Goal: Task Accomplishment & Management: Manage account settings

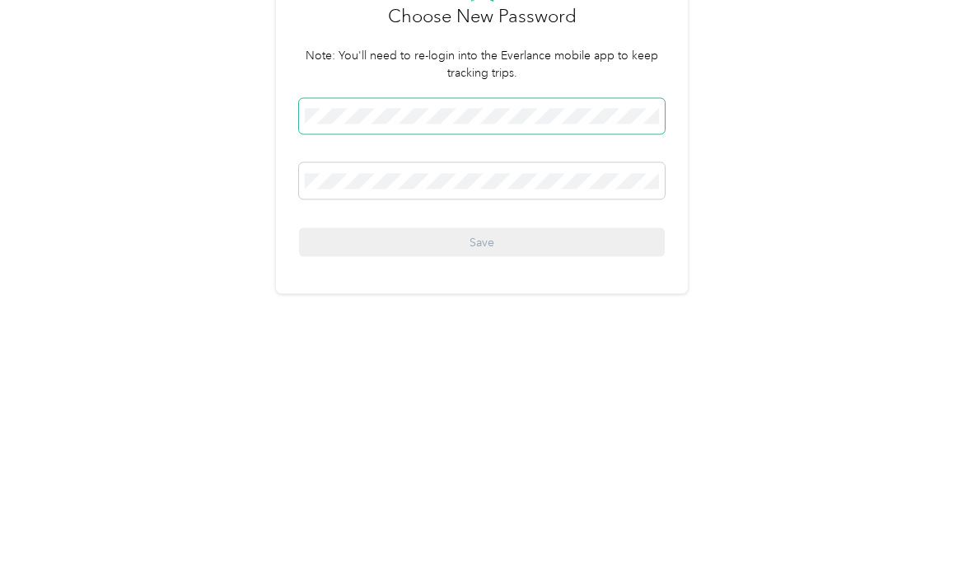
scroll to position [36, 0]
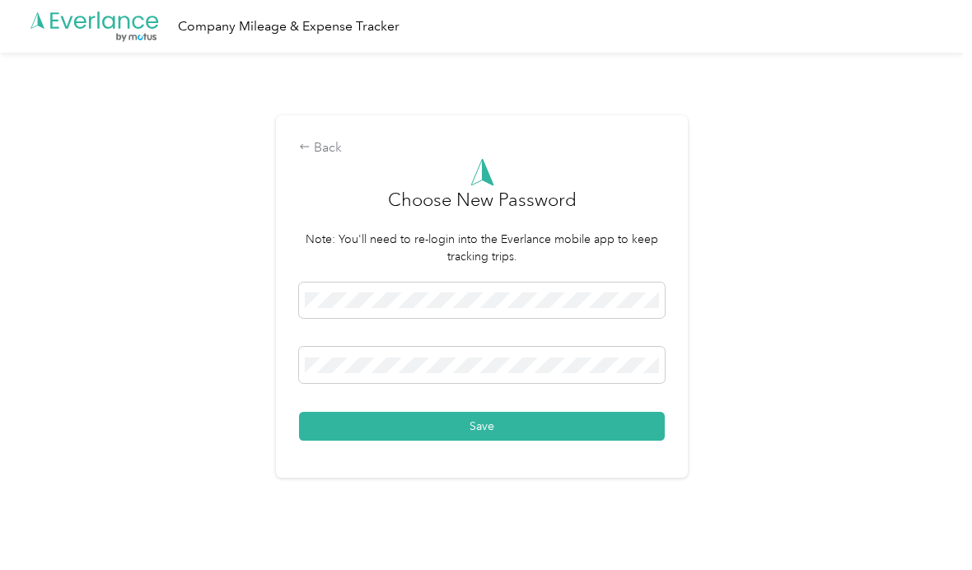
click at [513, 417] on button "Save" at bounding box center [482, 426] width 366 height 29
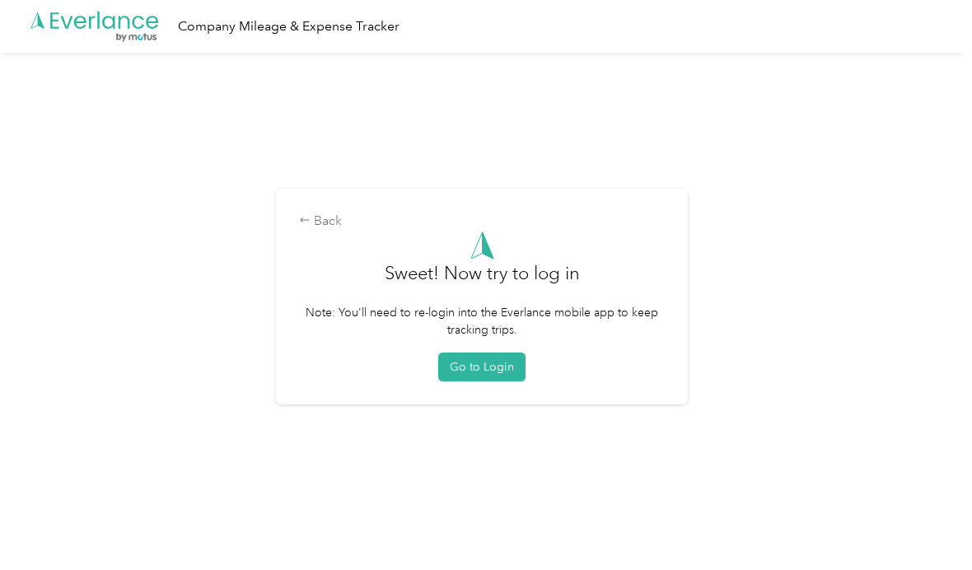
click at [515, 354] on button "Go to Login" at bounding box center [481, 366] width 87 height 29
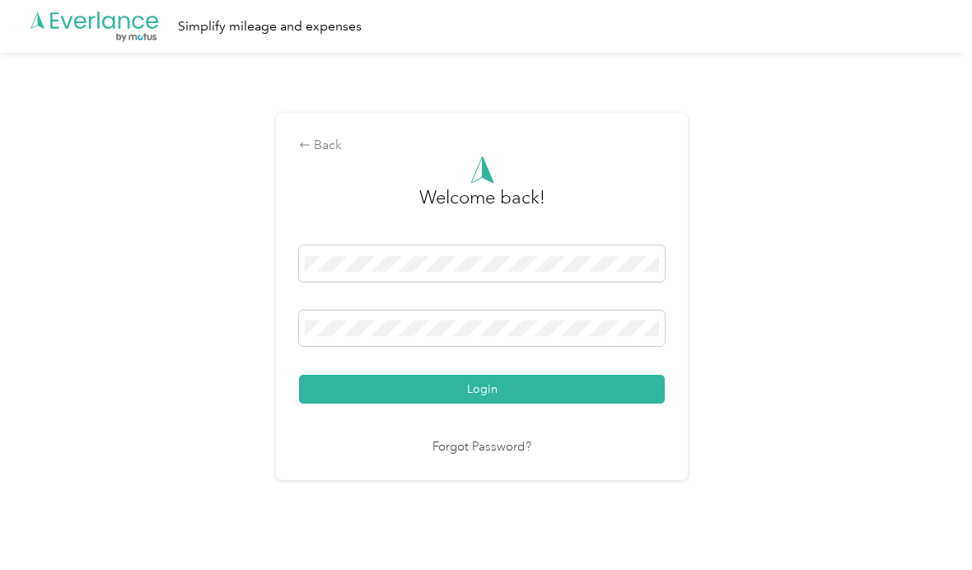
click at [561, 270] on span at bounding box center [482, 263] width 366 height 36
click at [497, 276] on div at bounding box center [482, 266] width 366 height 42
click at [554, 375] on button "Login" at bounding box center [482, 389] width 366 height 29
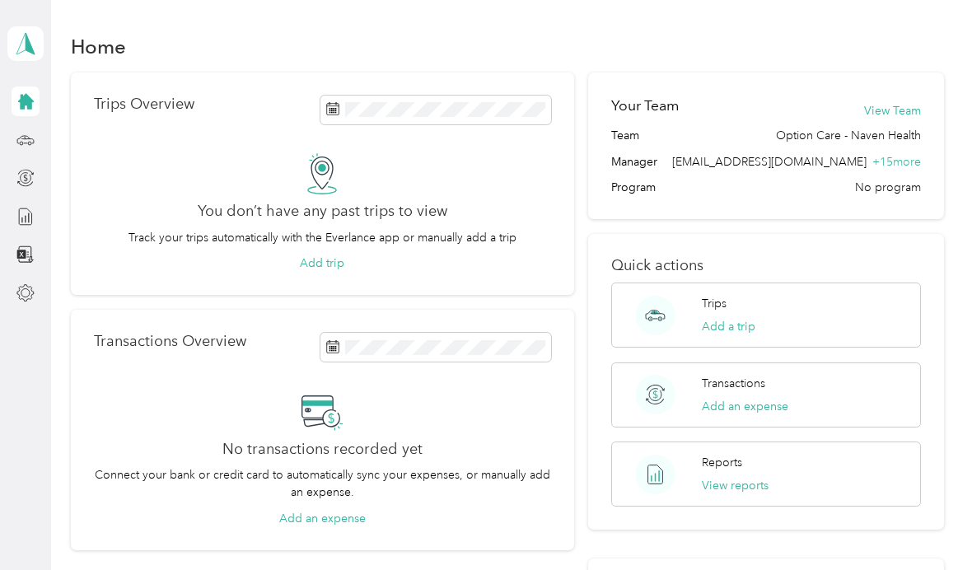
click at [733, 318] on button "Add a trip" at bounding box center [728, 326] width 54 height 17
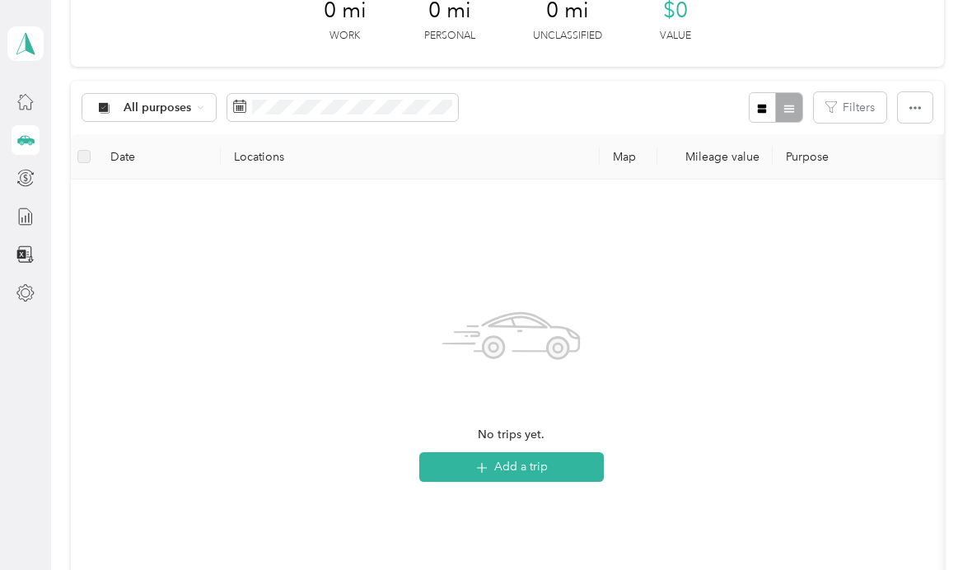
scroll to position [109, 0]
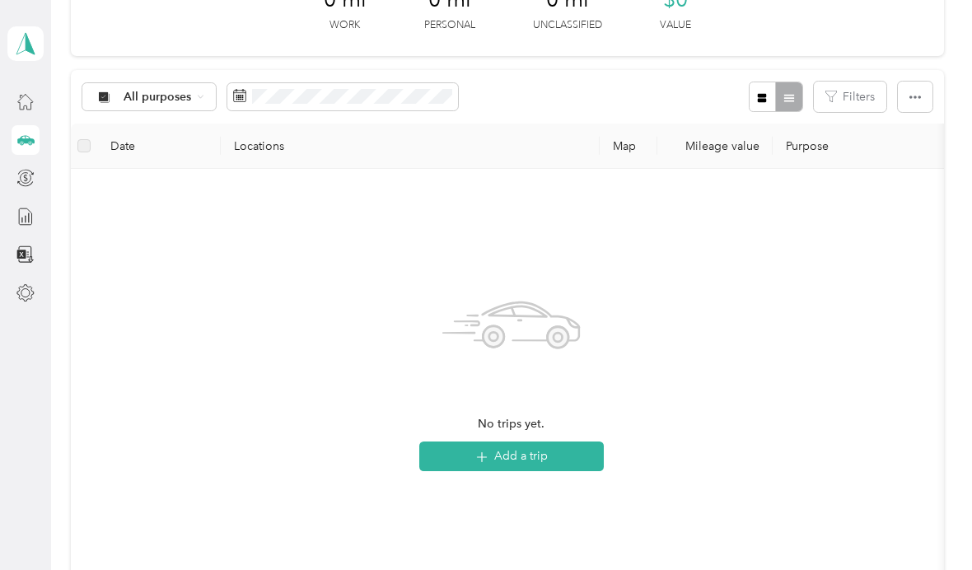
click at [590, 468] on button "Add a trip" at bounding box center [511, 456] width 184 height 30
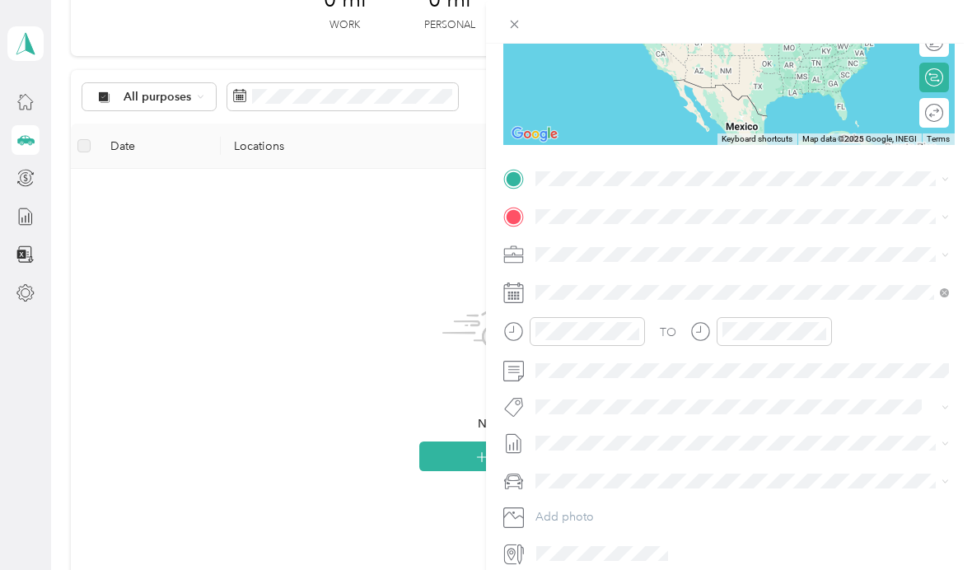
scroll to position [228, 0]
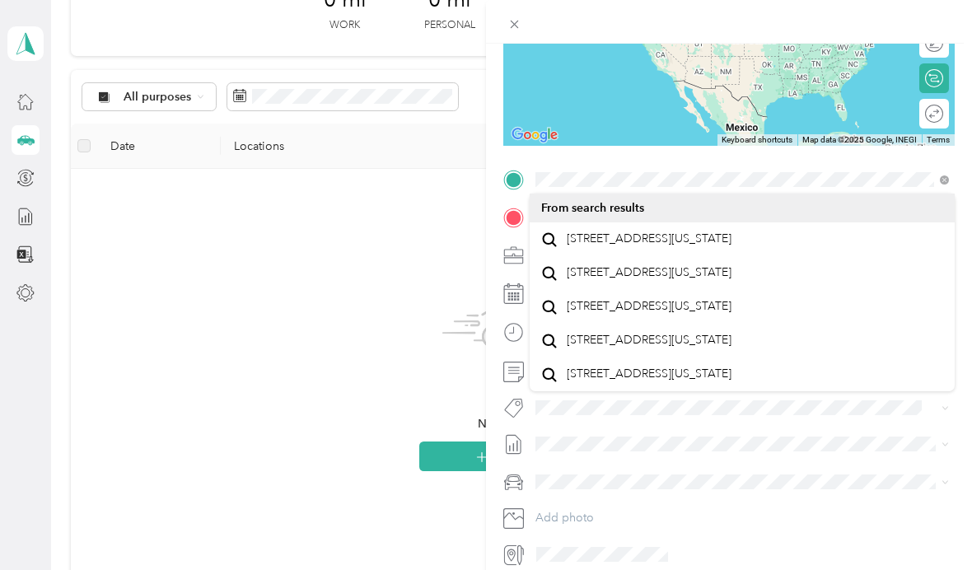
click at [633, 280] on span "[STREET_ADDRESS][US_STATE]" at bounding box center [648, 272] width 165 height 15
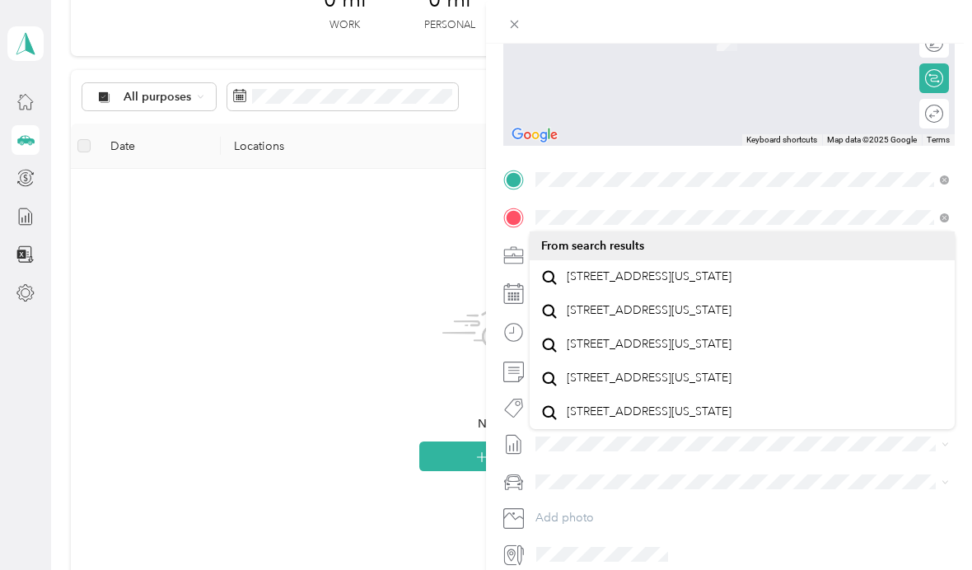
click at [731, 284] on span "[STREET_ADDRESS][US_STATE]" at bounding box center [648, 276] width 165 height 15
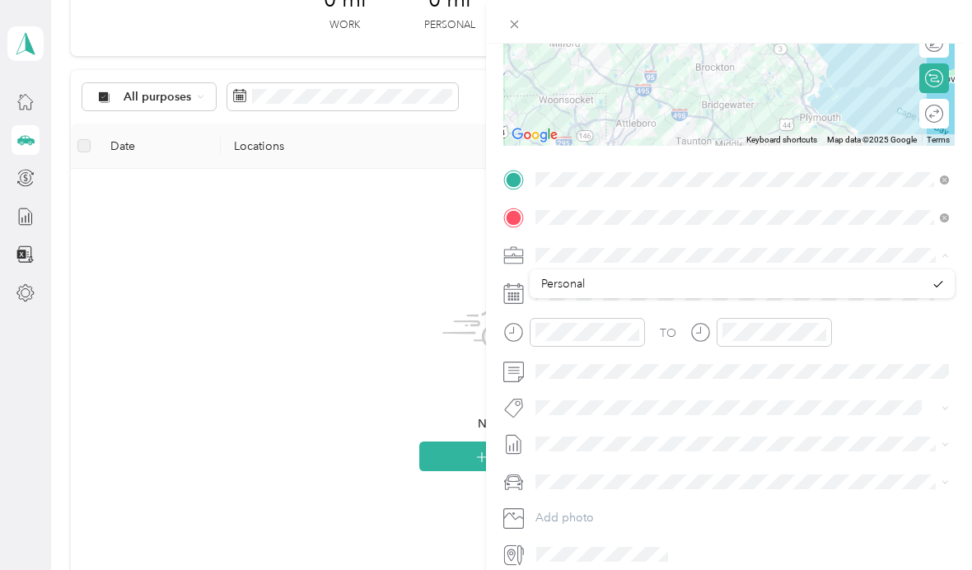
click at [715, 569] on div "New Trip Save This trip cannot be edited because it is either under review, app…" at bounding box center [481, 570] width 963 height 0
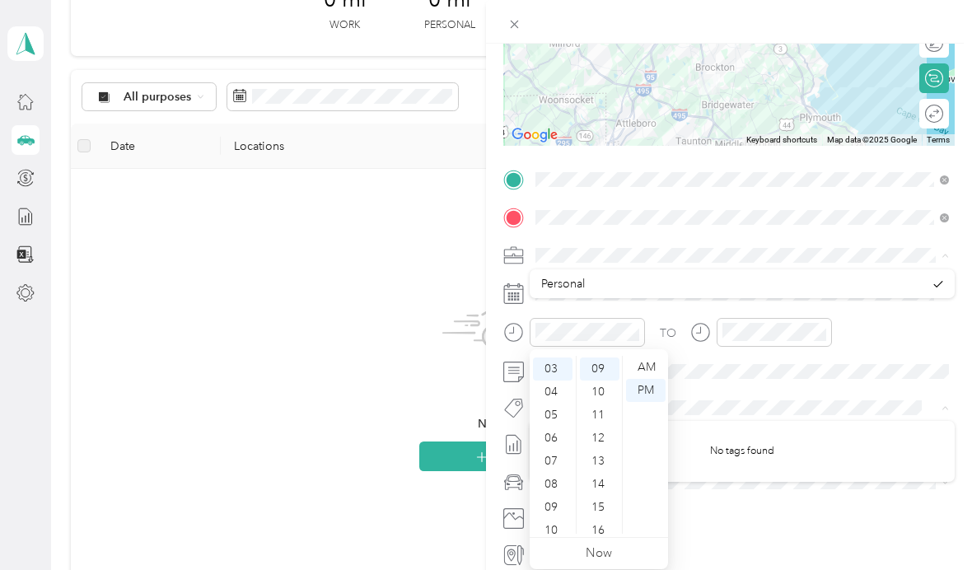
click at [557, 463] on div "07" at bounding box center [553, 461] width 40 height 23
click at [652, 369] on div "AM" at bounding box center [646, 367] width 40 height 23
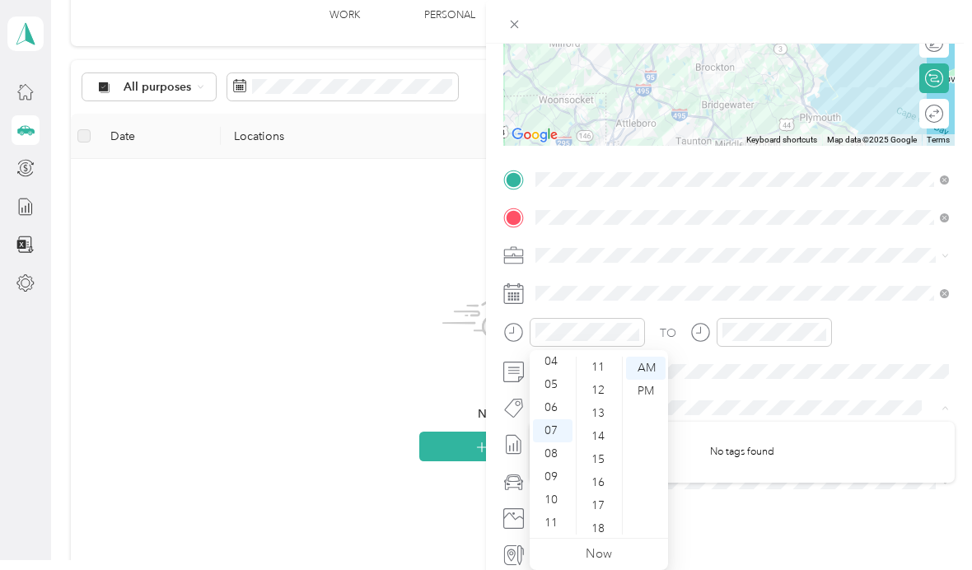
scroll to position [58, 0]
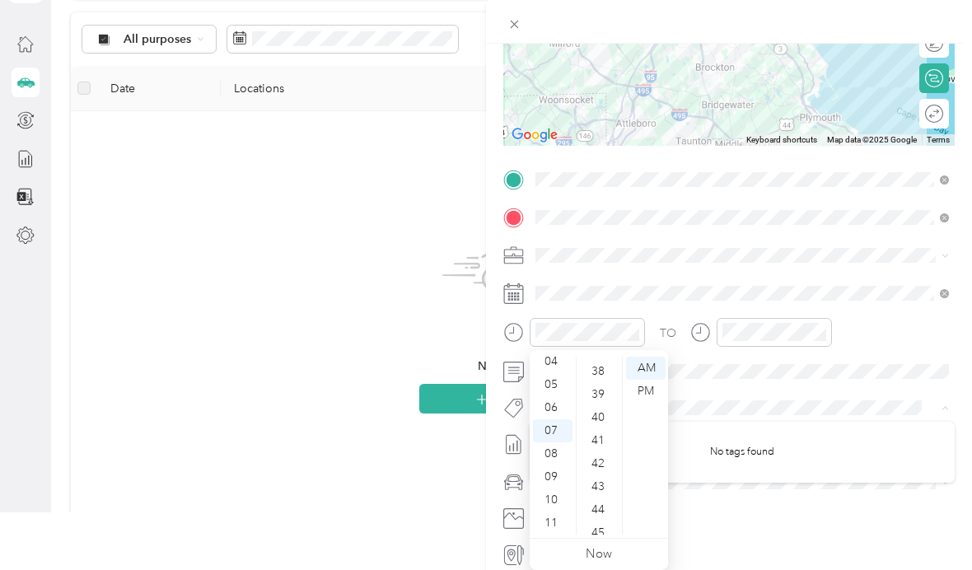
click at [604, 414] on div "40" at bounding box center [600, 417] width 40 height 23
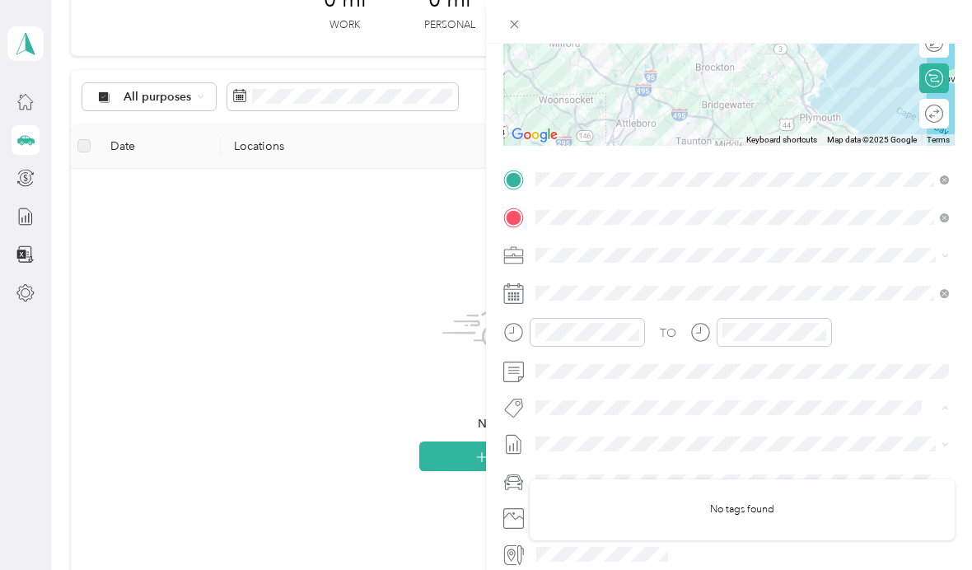
click at [814, 328] on icon "close-circle" at bounding box center [820, 332] width 12 height 12
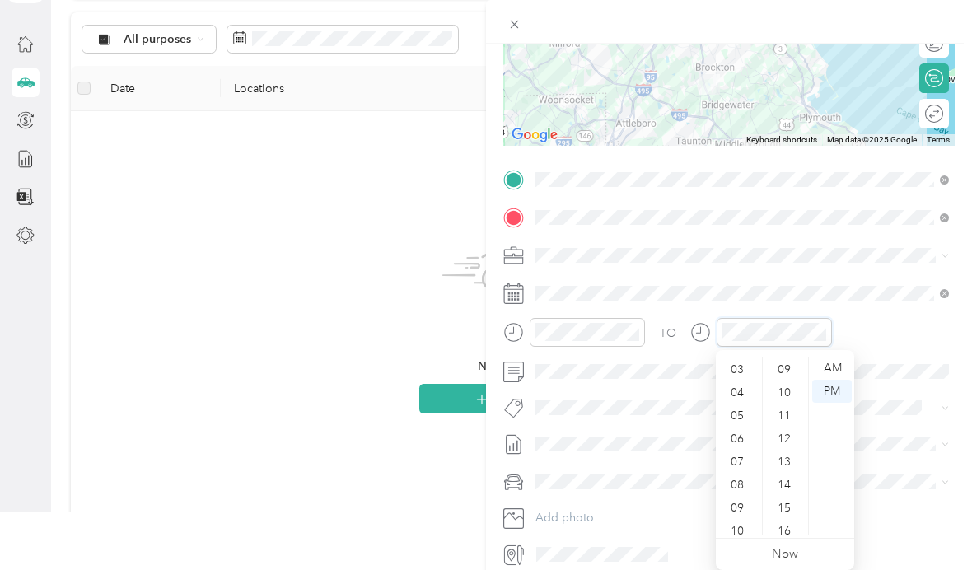
click at [816, 329] on icon "close-circle" at bounding box center [820, 332] width 12 height 12
click at [840, 366] on div "AM" at bounding box center [832, 367] width 40 height 23
click at [743, 465] on div "07" at bounding box center [739, 461] width 40 height 23
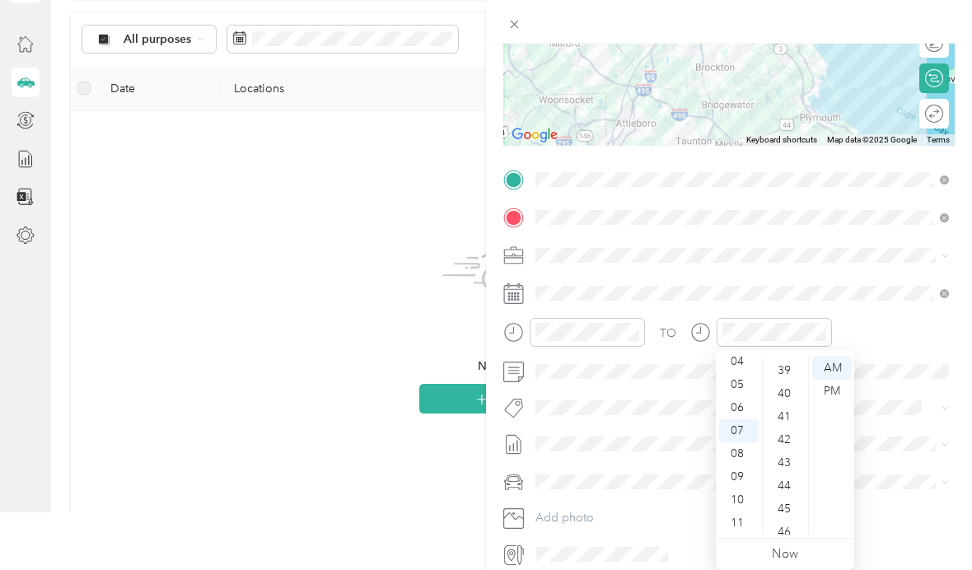
click at [788, 390] on div "40" at bounding box center [786, 393] width 40 height 23
click at [736, 457] on div "08" at bounding box center [739, 453] width 40 height 23
click at [899, 316] on div "TO Add photo" at bounding box center [728, 367] width 451 height 402
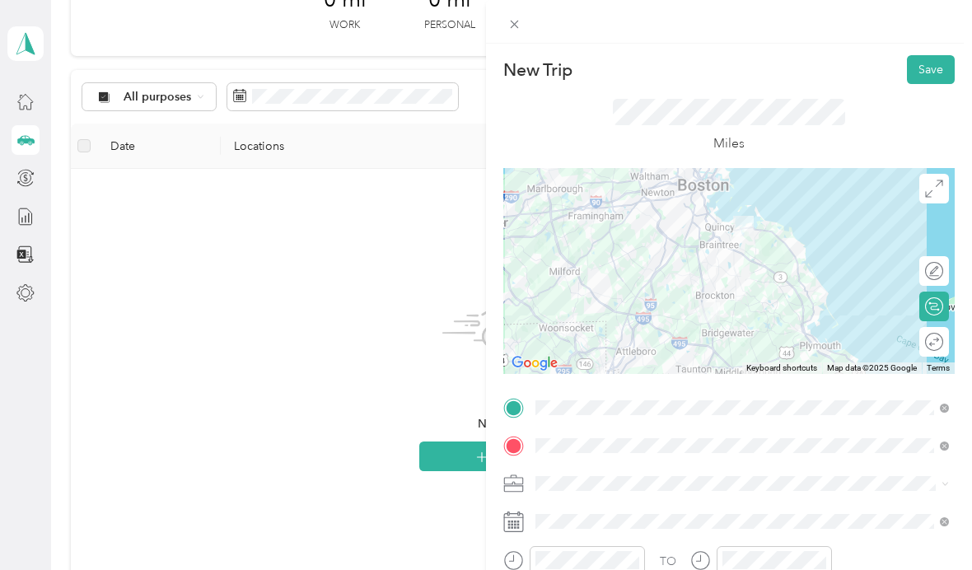
scroll to position [0, 0]
click at [935, 68] on button "Save" at bounding box center [930, 69] width 48 height 29
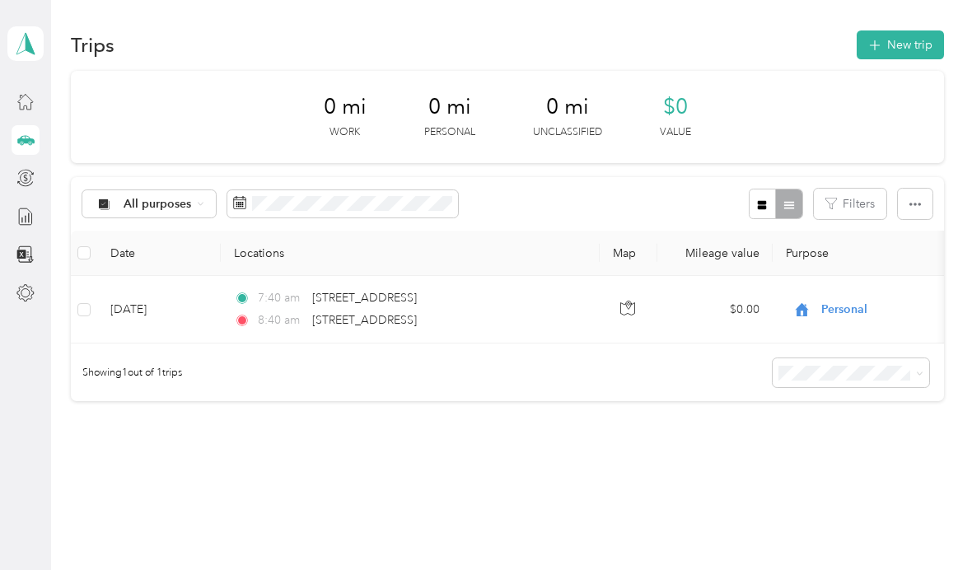
click at [928, 49] on button "New trip" at bounding box center [899, 44] width 87 height 29
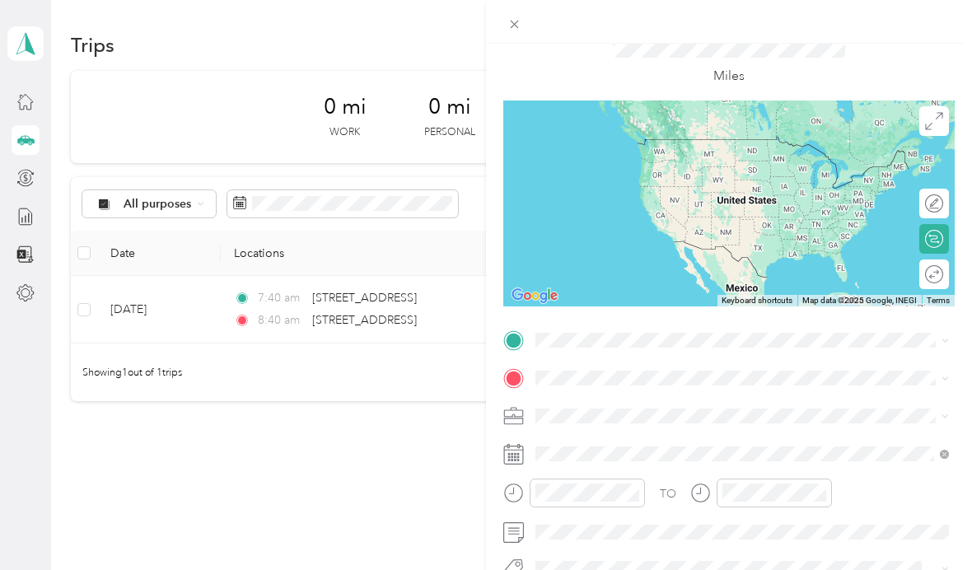
scroll to position [67, 0]
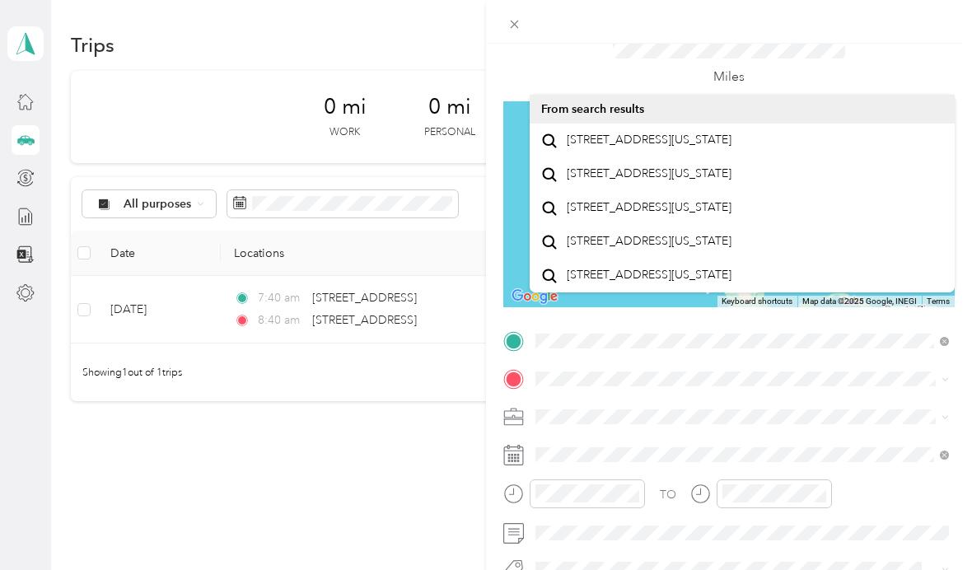
click at [731, 147] on span "[STREET_ADDRESS][US_STATE]" at bounding box center [648, 140] width 165 height 15
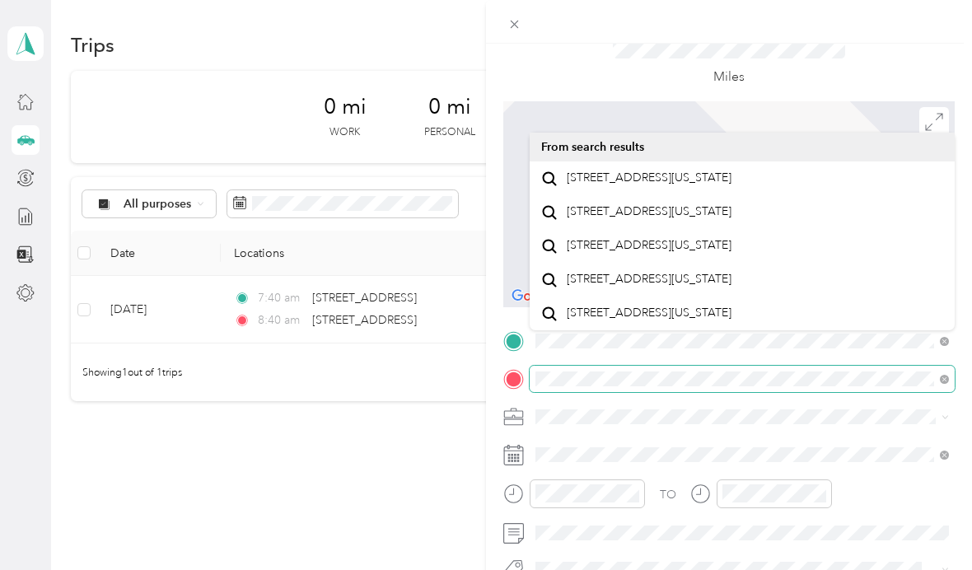
scroll to position [0, 0]
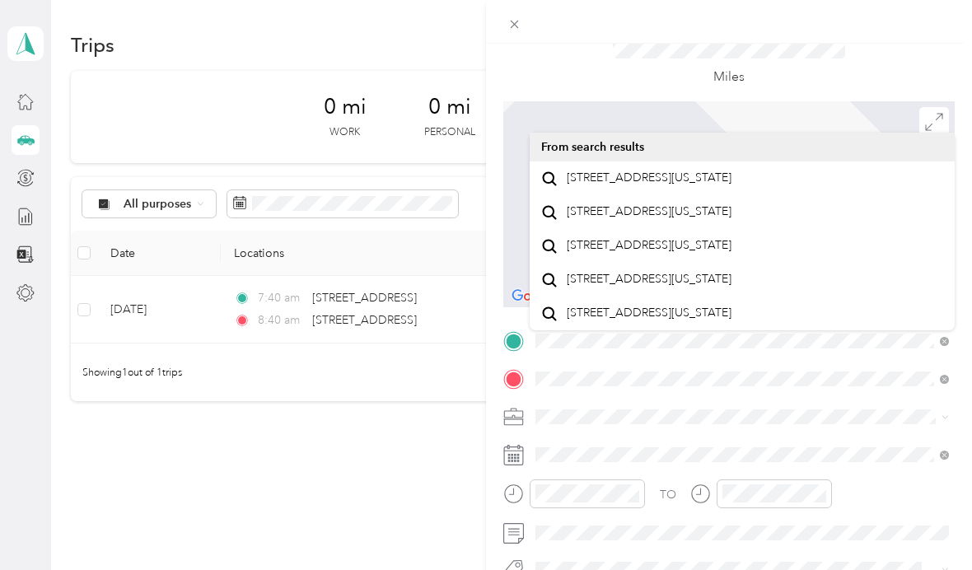
click at [678, 219] on span "[STREET_ADDRESS][US_STATE]" at bounding box center [648, 211] width 165 height 15
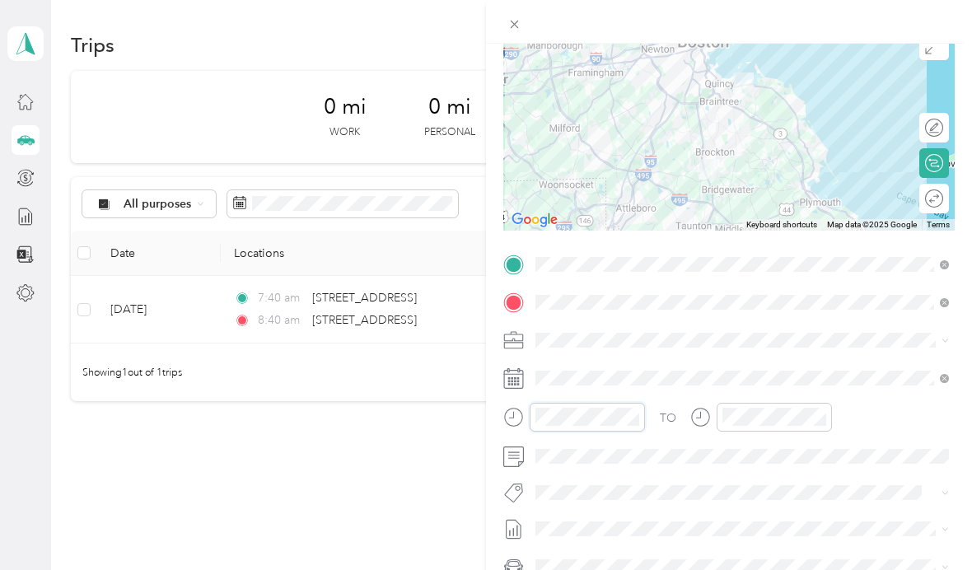
scroll to position [252, 0]
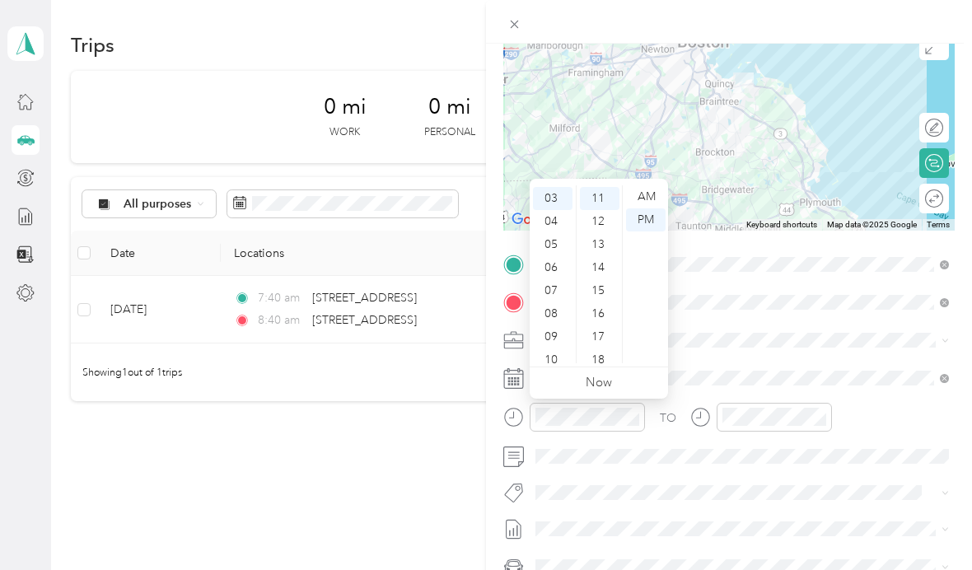
click at [552, 322] on div "08" at bounding box center [553, 313] width 40 height 23
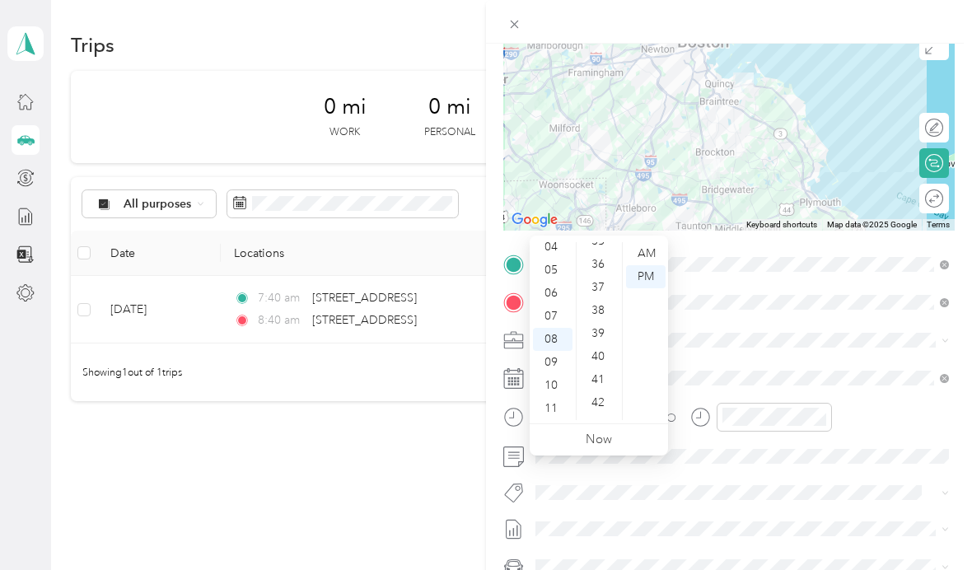
scroll to position [58, 0]
click at [601, 347] on div "40" at bounding box center [600, 358] width 40 height 23
click at [647, 244] on div "AM" at bounding box center [646, 255] width 40 height 23
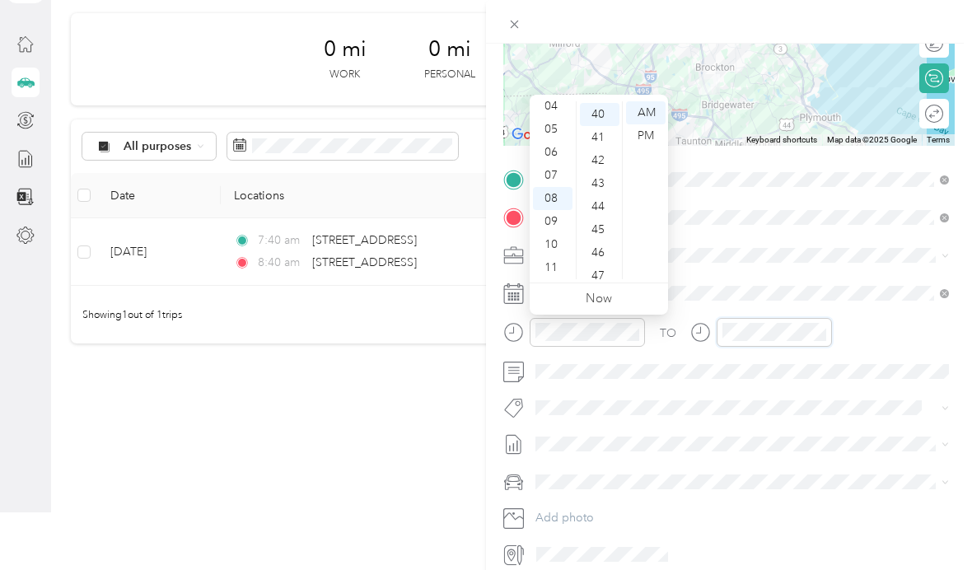
scroll to position [252, 0]
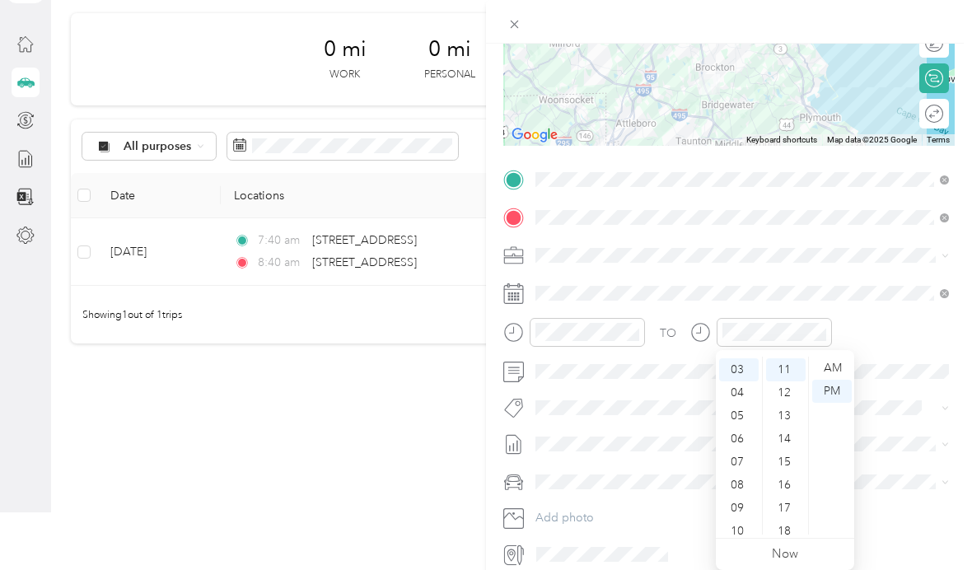
click at [749, 500] on div "09" at bounding box center [739, 507] width 40 height 23
click at [790, 473] on div "40" at bounding box center [786, 470] width 40 height 23
click at [838, 362] on div "AM" at bounding box center [832, 367] width 40 height 23
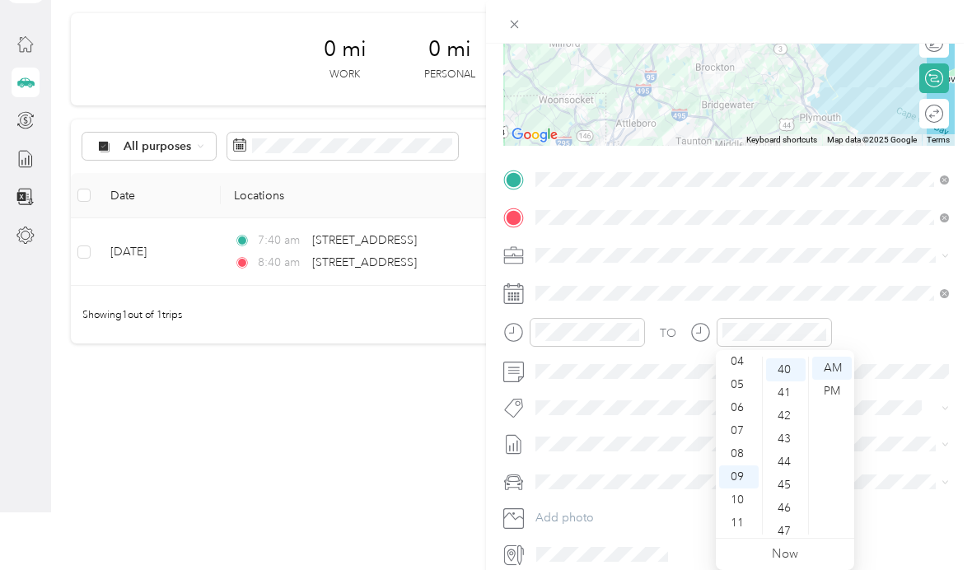
click at [905, 360] on span at bounding box center [741, 371] width 425 height 26
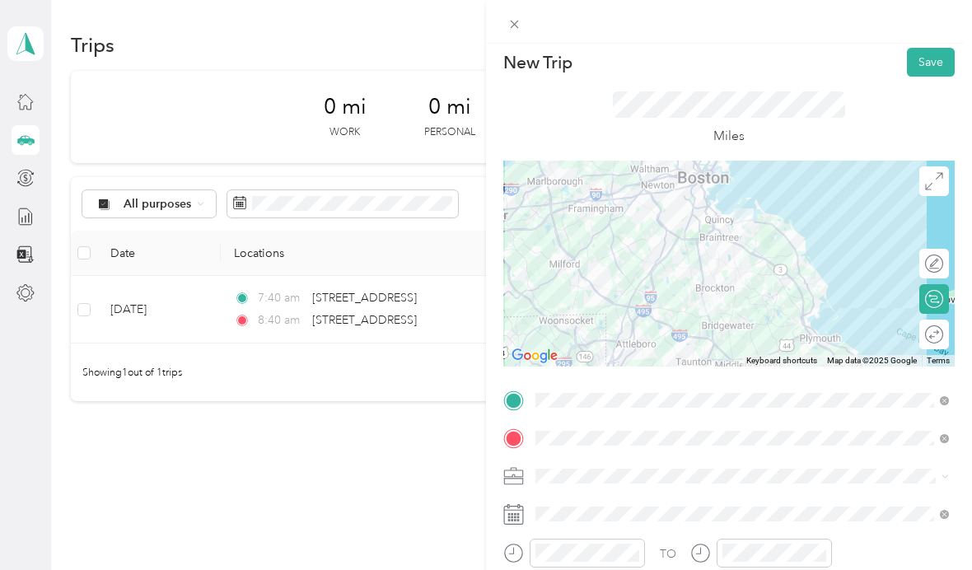
scroll to position [8, 0]
click at [931, 54] on button "Save" at bounding box center [930, 61] width 48 height 29
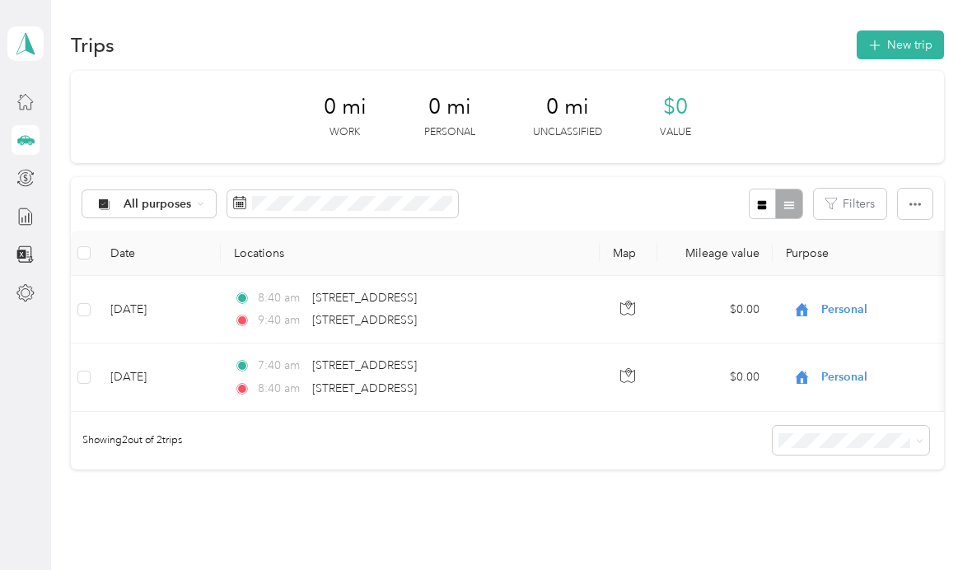
click at [836, 301] on span "Personal" at bounding box center [896, 310] width 151 height 18
click at [628, 460] on div "0 mi Work 0 mi Personal 0 mi Unclassified $0 Value All purposes Filters Date Lo…" at bounding box center [507, 299] width 872 height 456
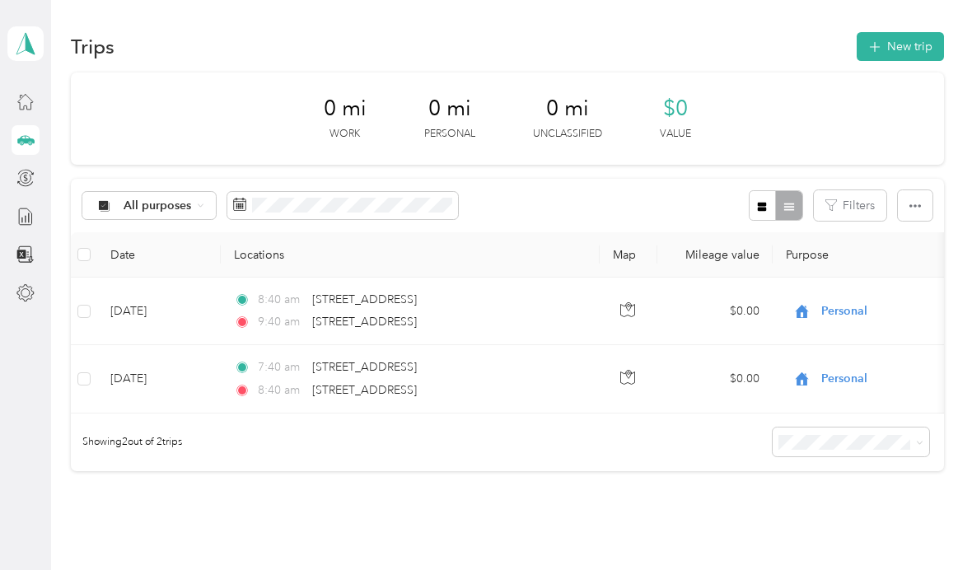
scroll to position [0, 0]
